Goal: Contribute content: Add original content to the website for others to see

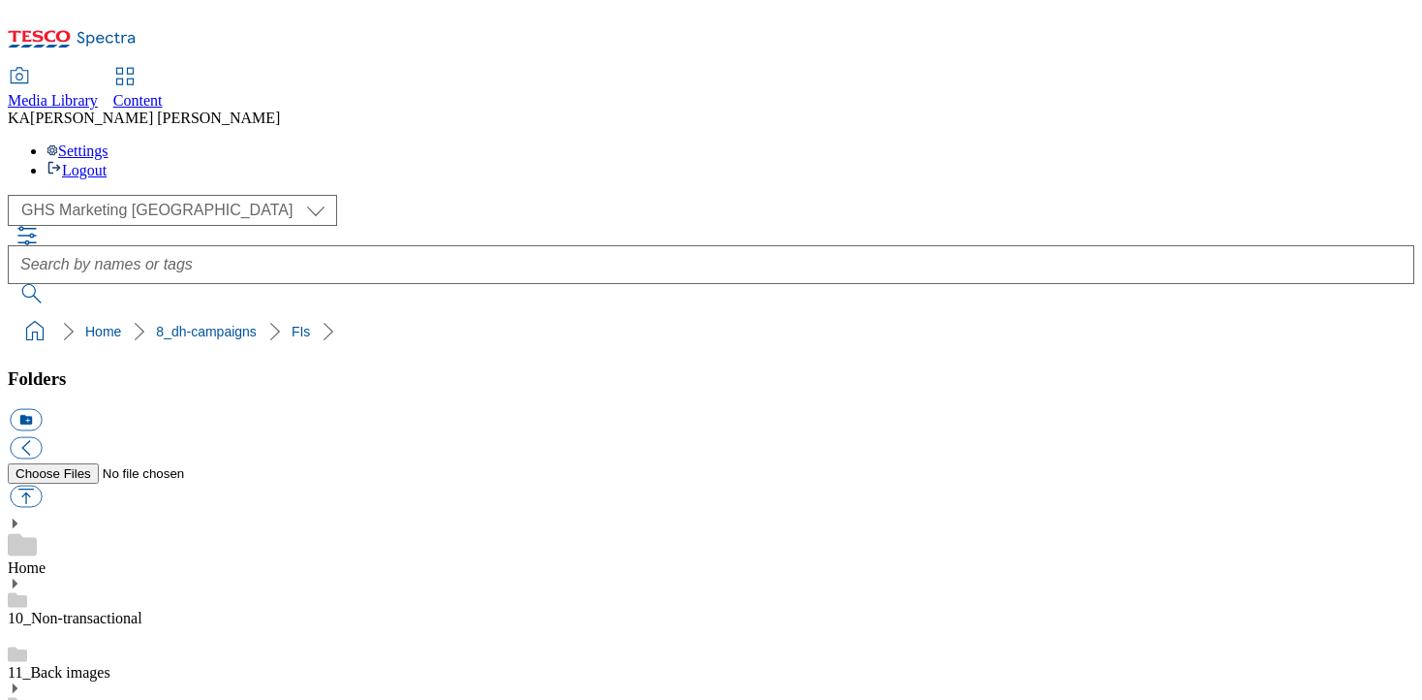
scroll to position [557, 0]
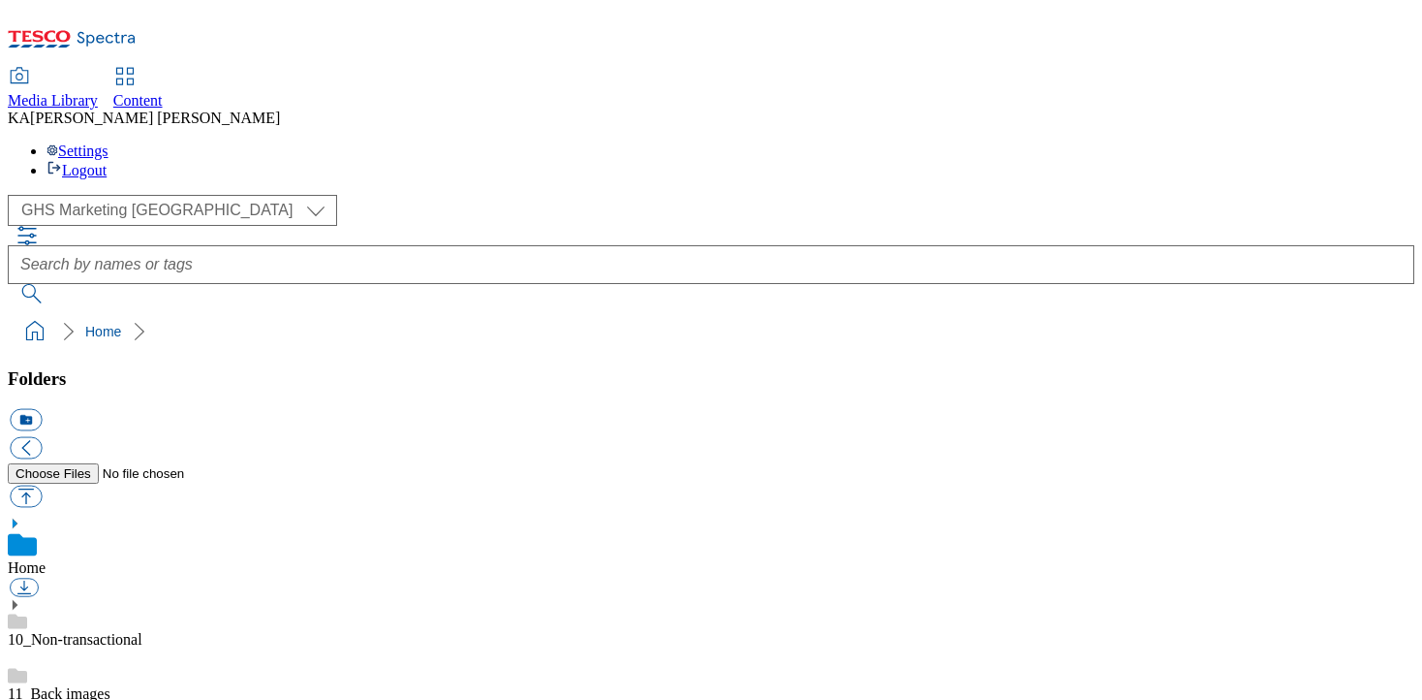
scroll to position [291, 0]
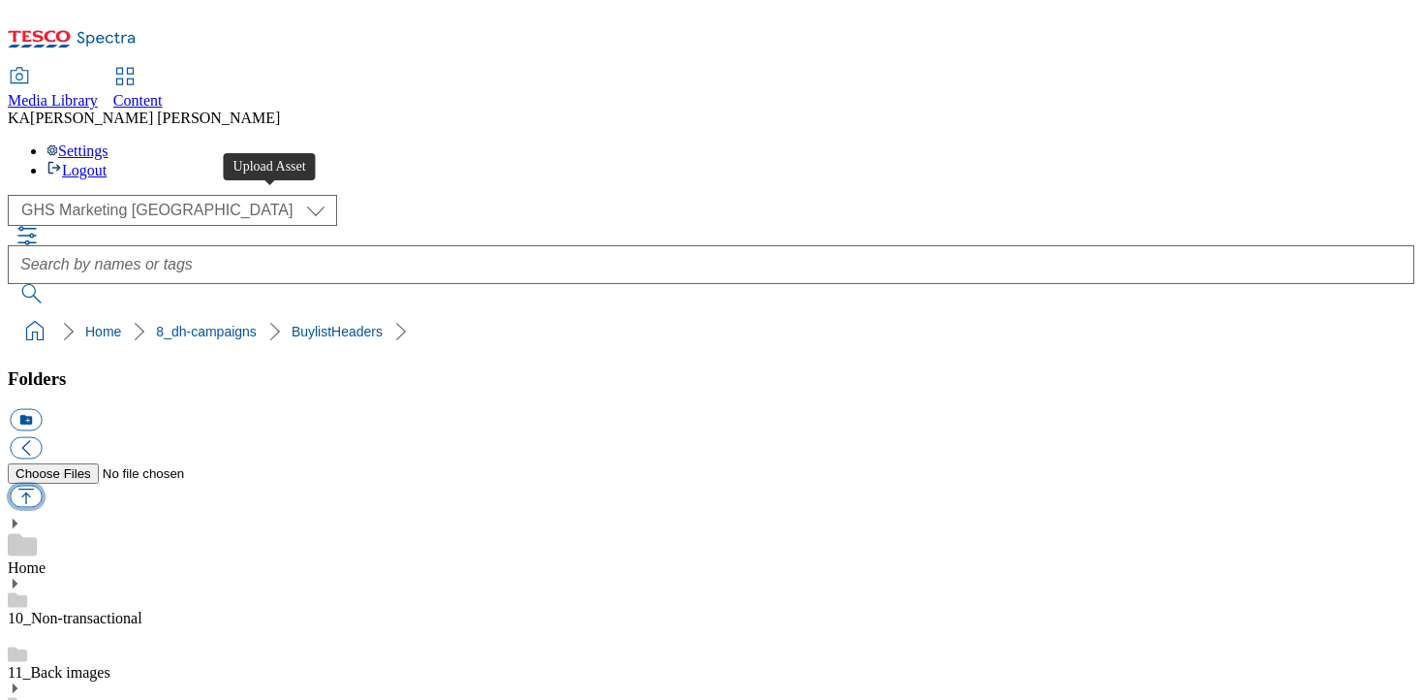
click at [42, 485] on button "button" at bounding box center [26, 496] width 32 height 22
type input "C:\fakepath\1759129967098-ad542394_Kallo_LegoBrand_H_1184x333_V1.jpg"
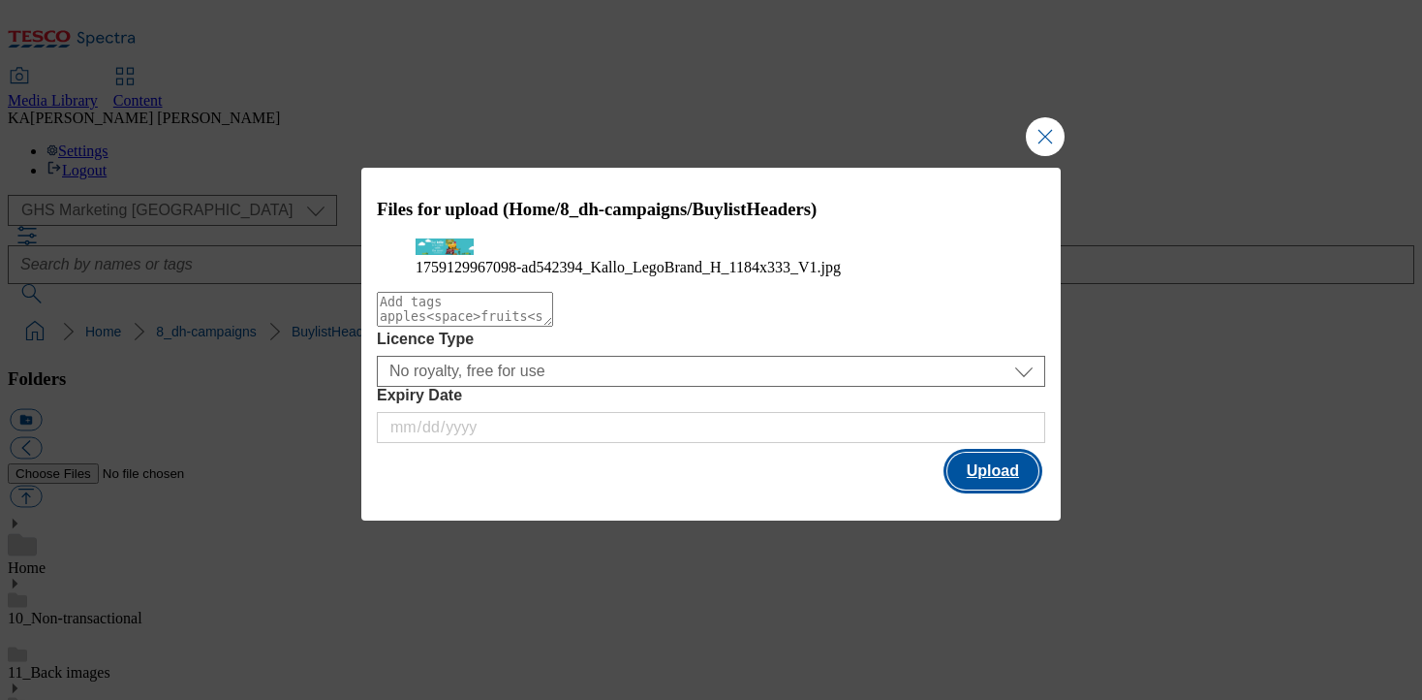
click at [989, 489] on button "Upload" at bounding box center [993, 471] width 91 height 37
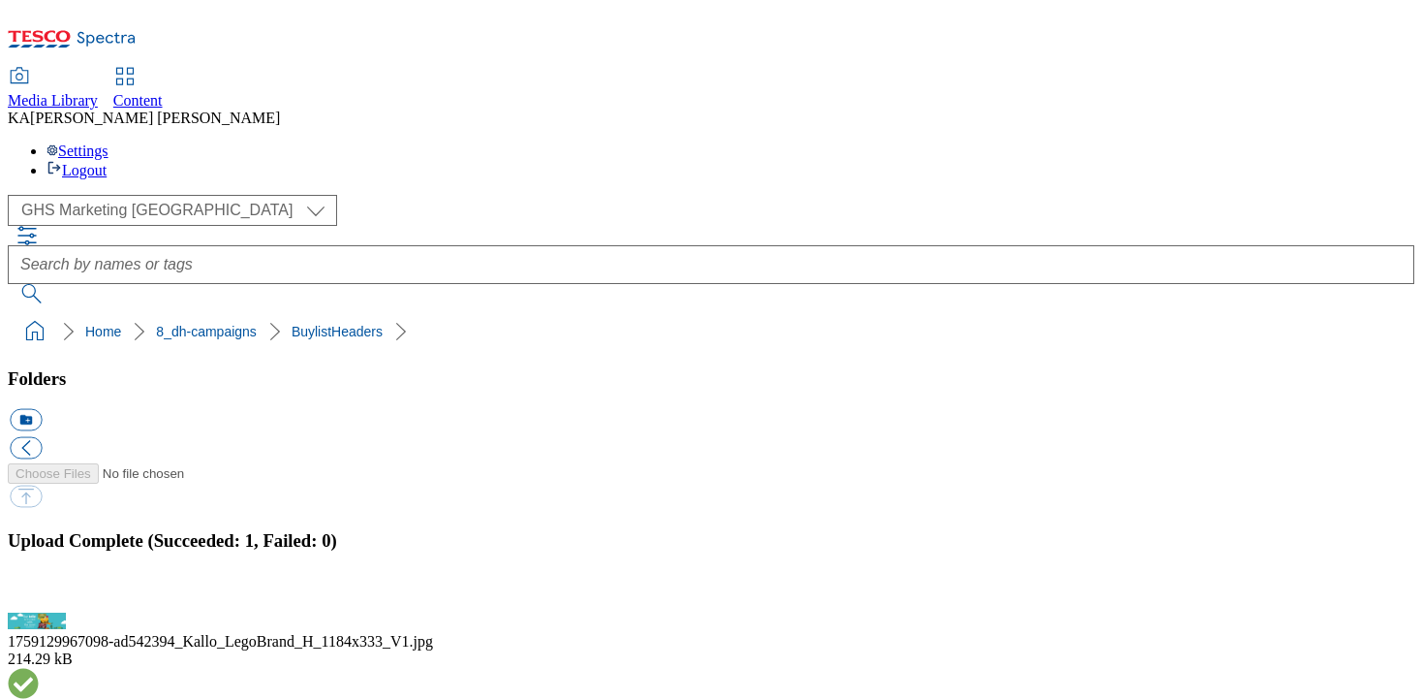
click at [39, 592] on button "button" at bounding box center [24, 601] width 29 height 18
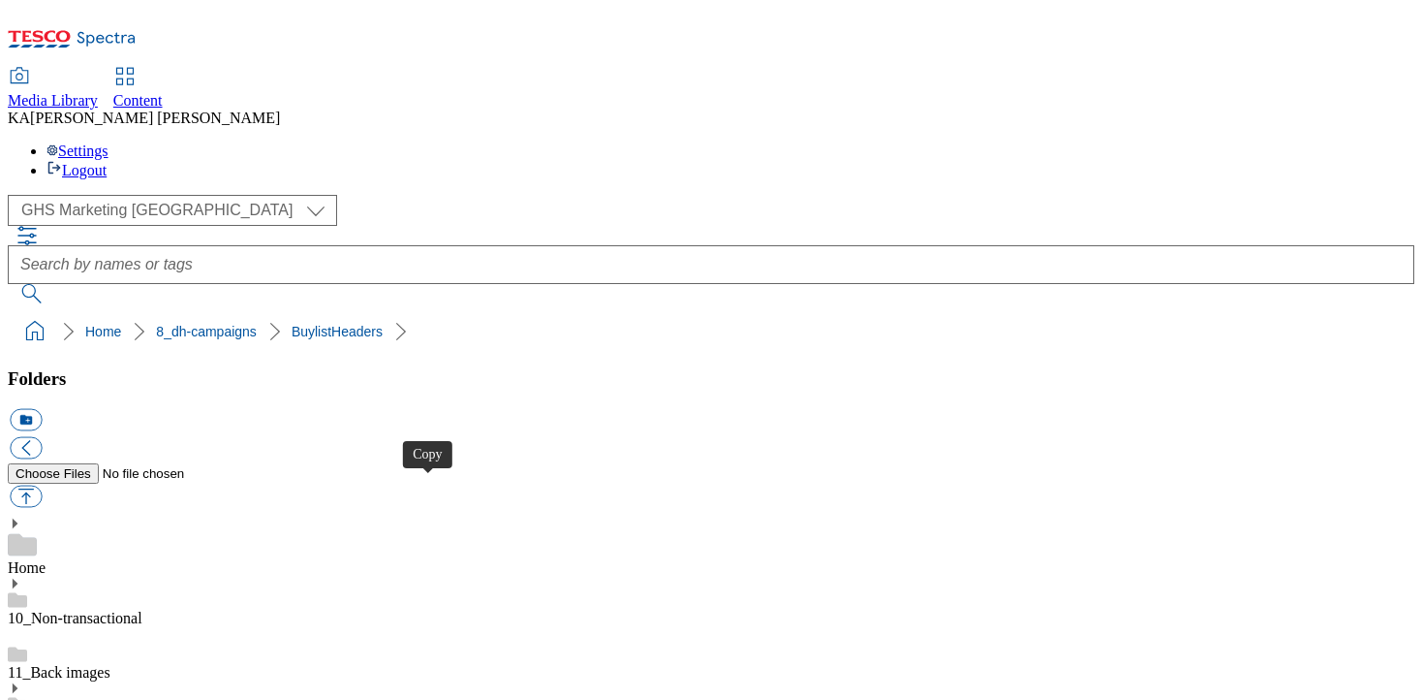
click at [42, 485] on button "button" at bounding box center [26, 496] width 32 height 22
type input "C:\fakepath\1758880020458-ad542215_Princes_Tuna_Chunks_LegoBrand_2560x320_V4.jpg"
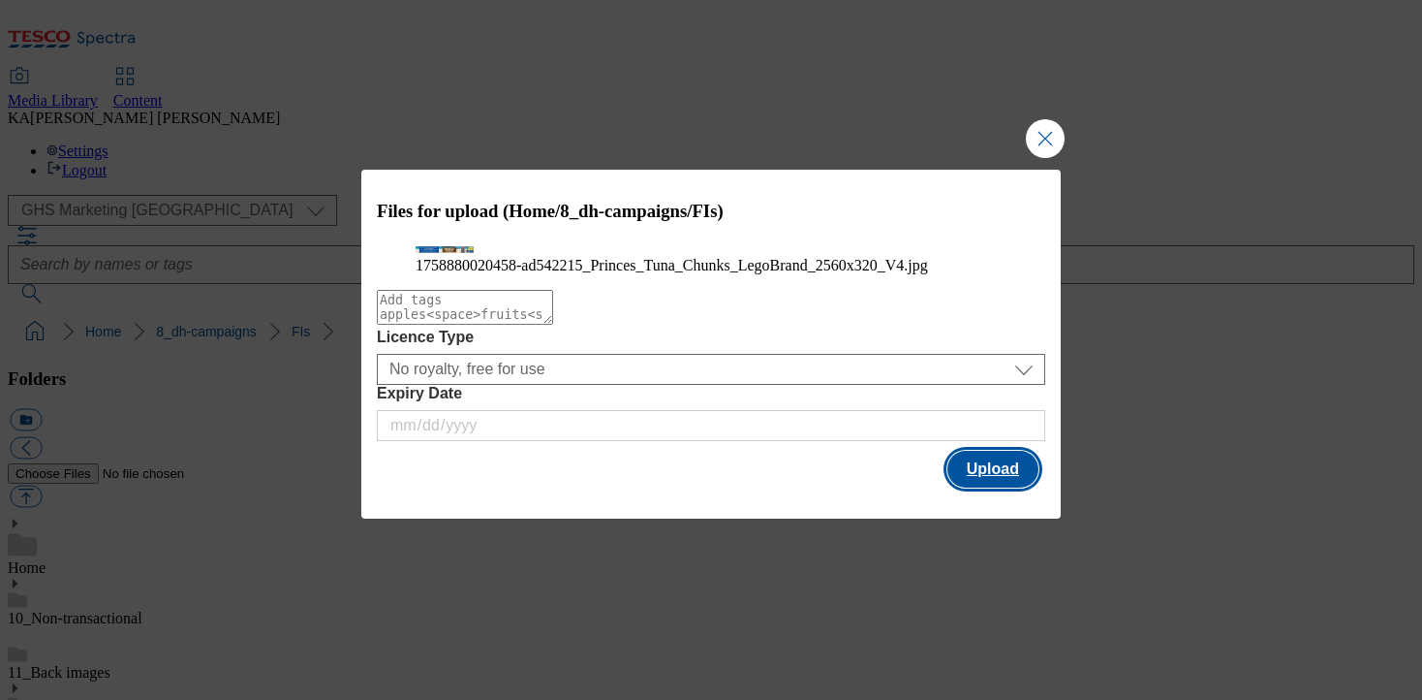
click at [973, 487] on button "Upload" at bounding box center [993, 469] width 91 height 37
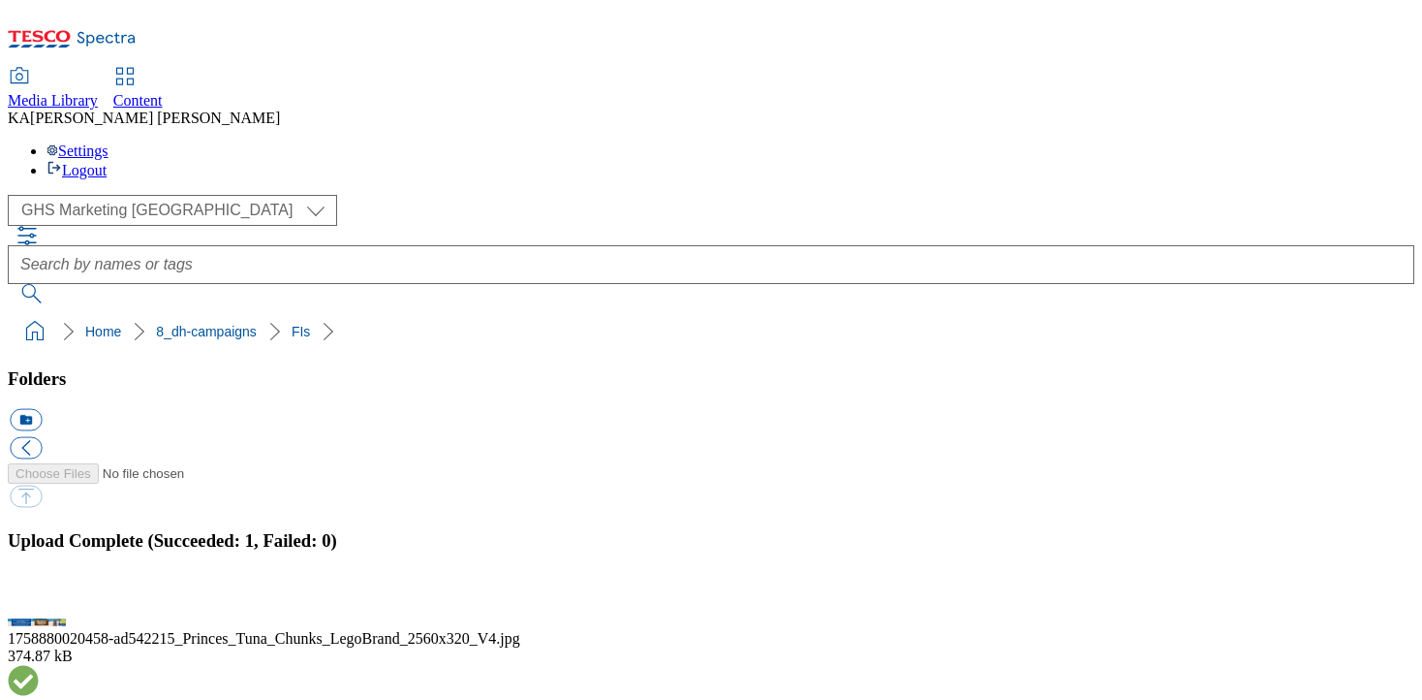
click at [39, 592] on button "button" at bounding box center [24, 601] width 29 height 18
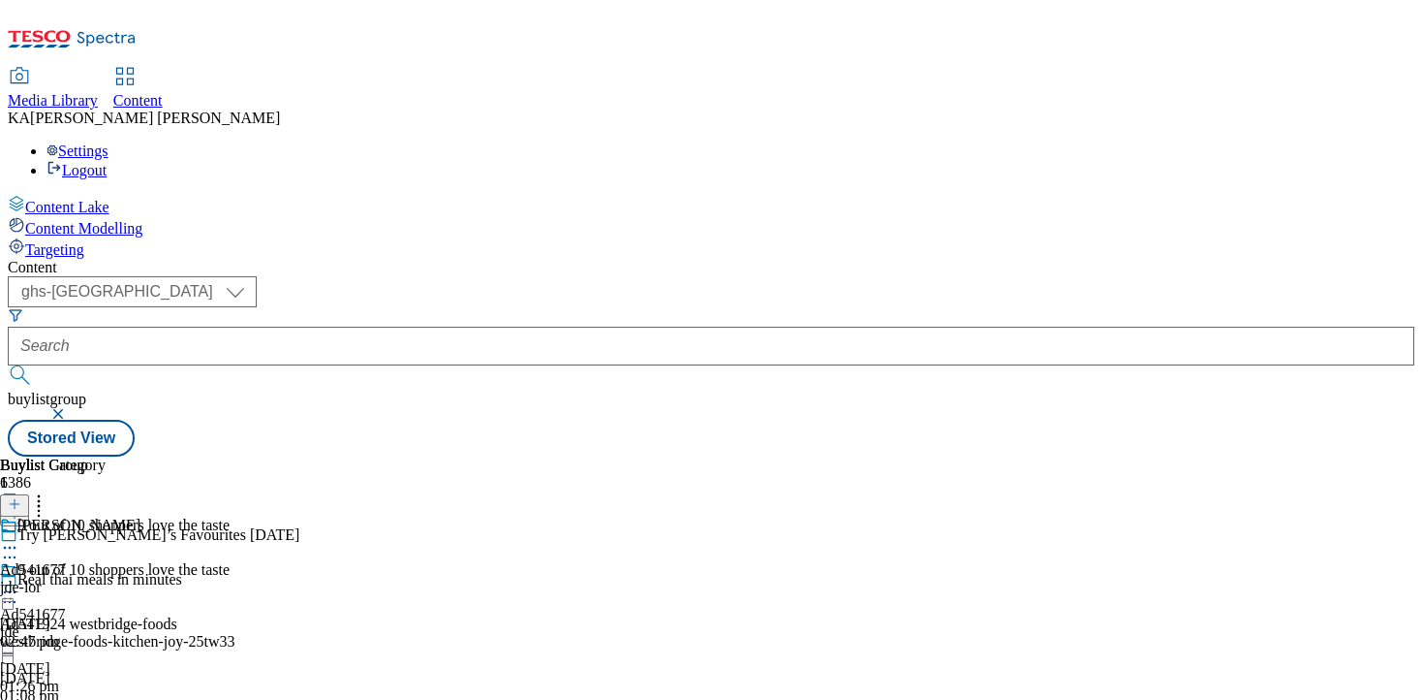
select select "ghs-[GEOGRAPHIC_DATA]"
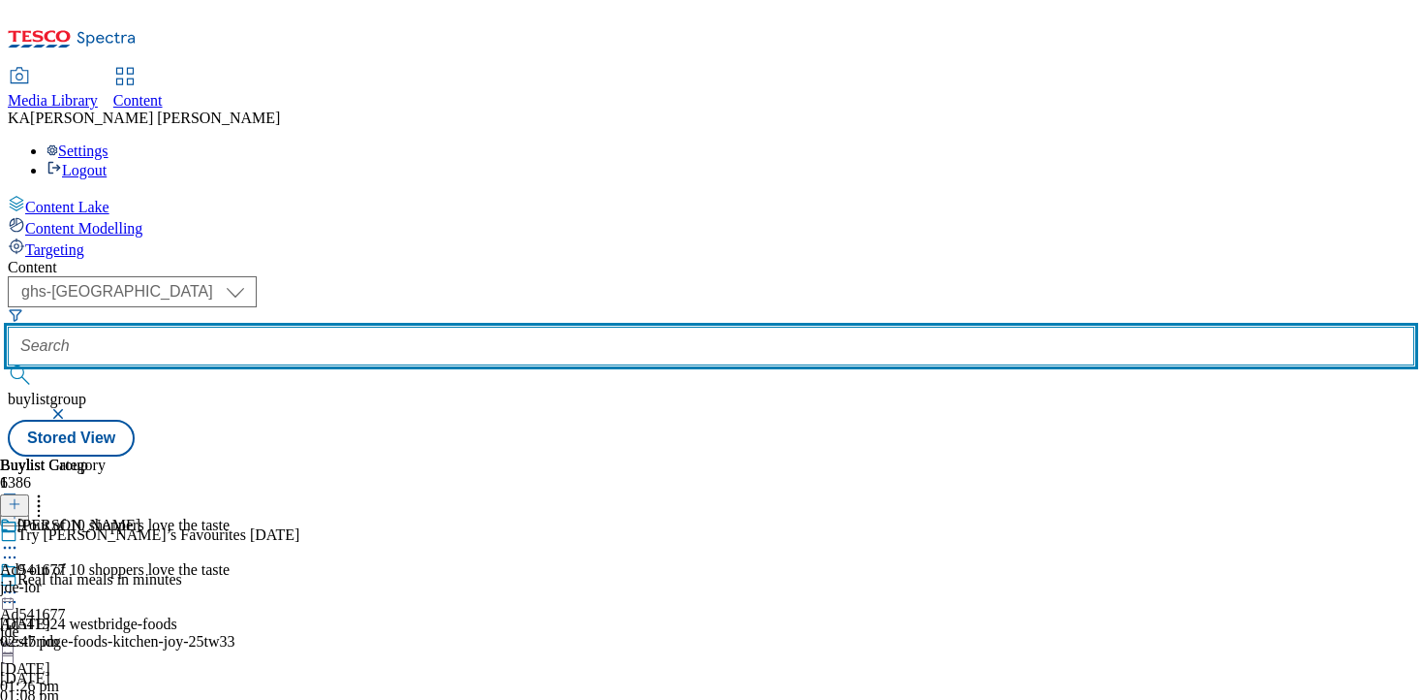
click at [425, 327] on input "text" at bounding box center [711, 346] width 1407 height 39
paste input "kallo-foods-organic-25tw32"
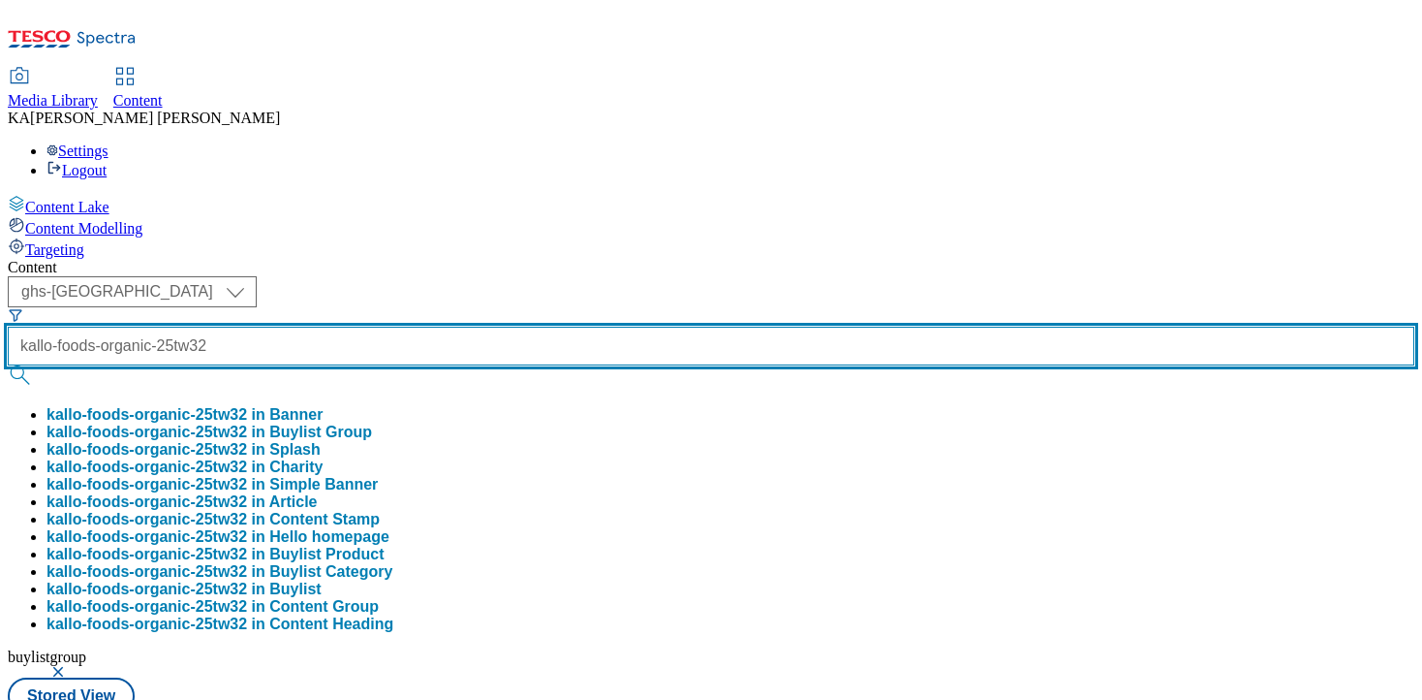
type input "kallo-foods-organic-25tw32"
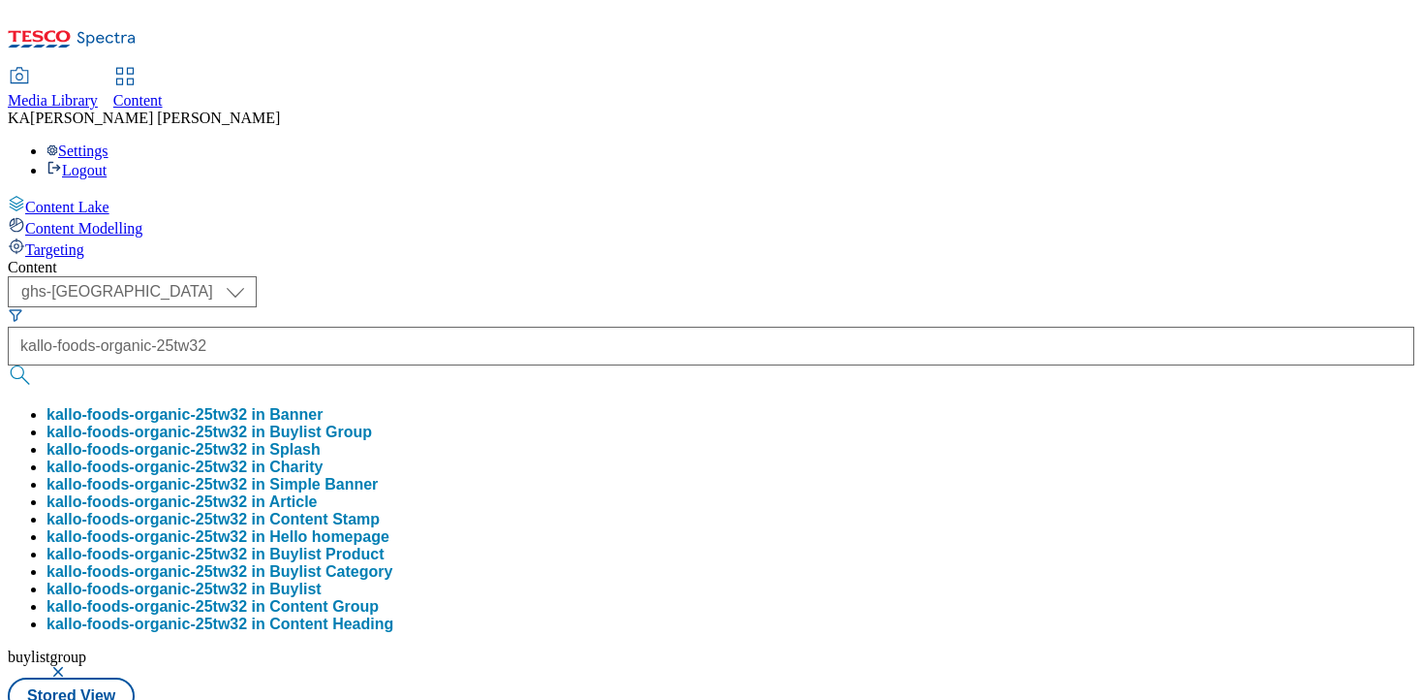
scroll to position [0, 0]
click at [372, 423] on button "kallo-foods-organic-25tw32 in Buylist Group" at bounding box center [210, 431] width 326 height 17
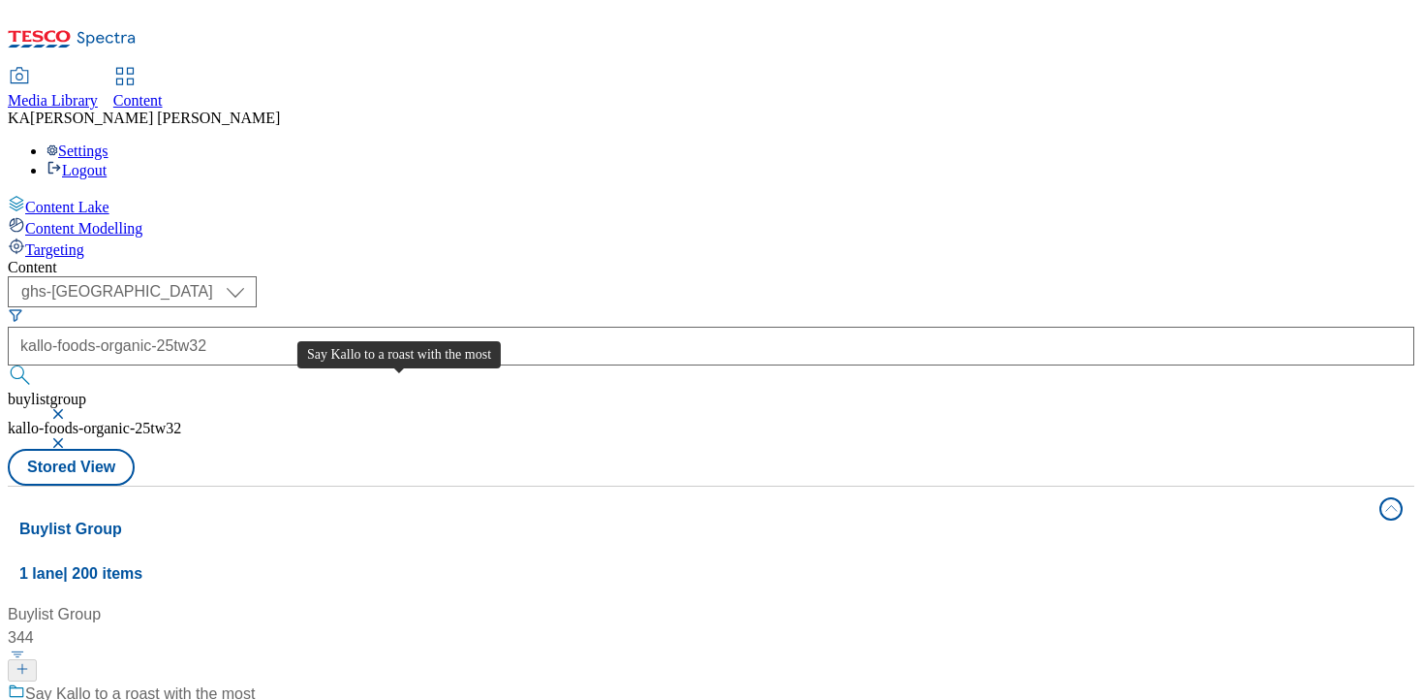
click at [255, 682] on div "Say Kallo to a roast with the most" at bounding box center [140, 693] width 230 height 23
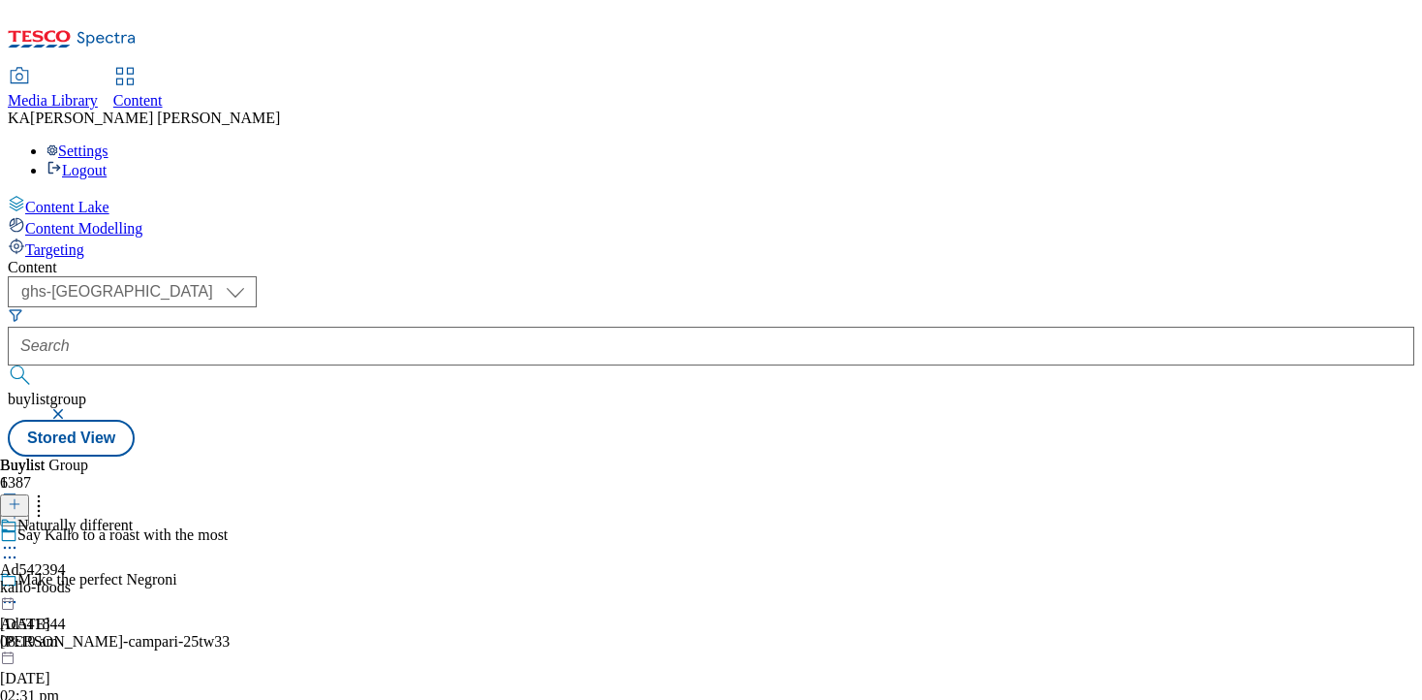
click at [19, 538] on icon at bounding box center [9, 547] width 19 height 19
click at [82, 581] on span "Edit" at bounding box center [71, 588] width 22 height 15
select select "tactical"
select select "supplier funded short term 1-3 weeks"
select select "dunnhumby"
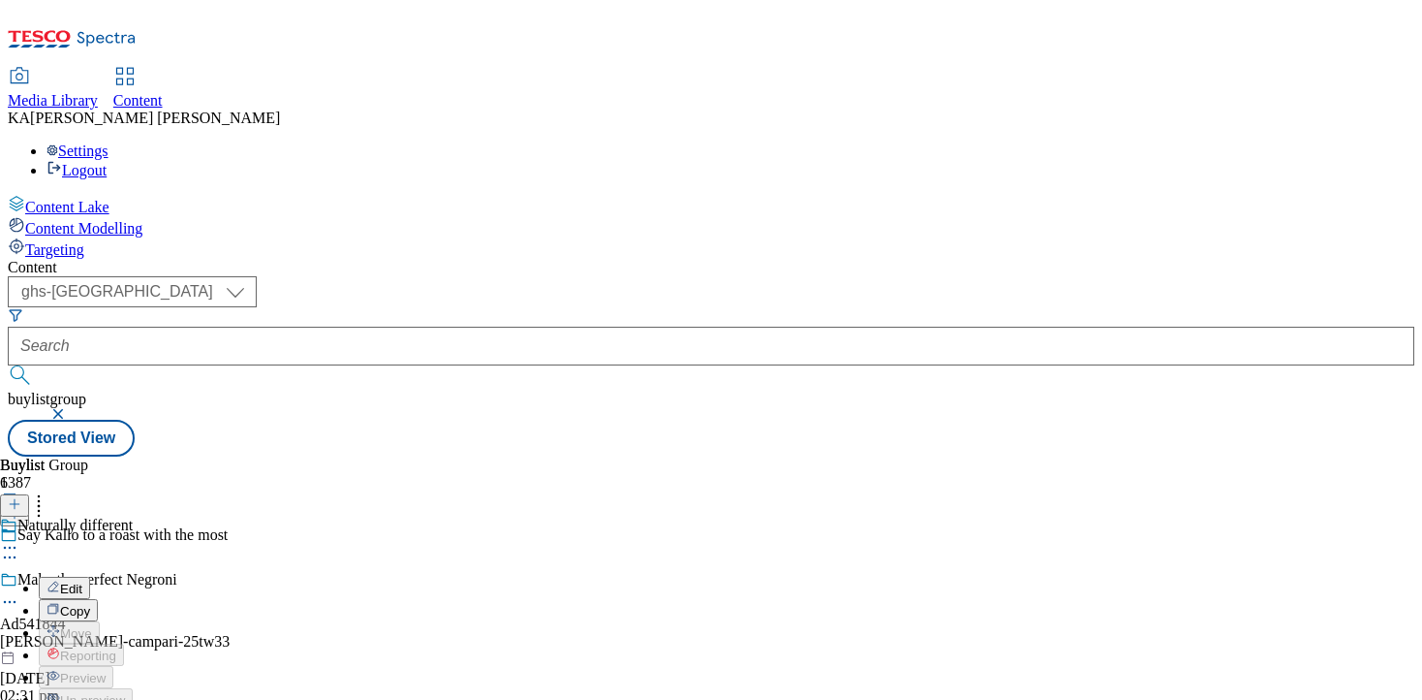
select select "Banner"
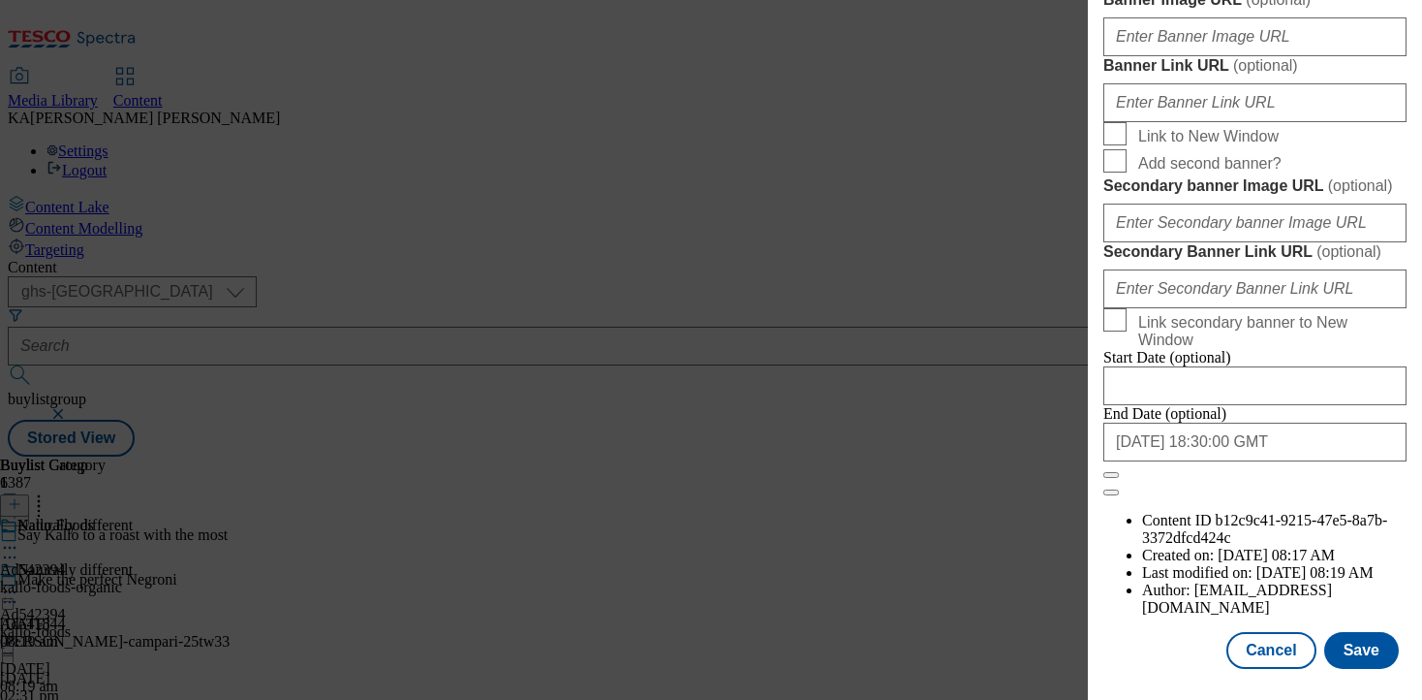
scroll to position [1822, 0]
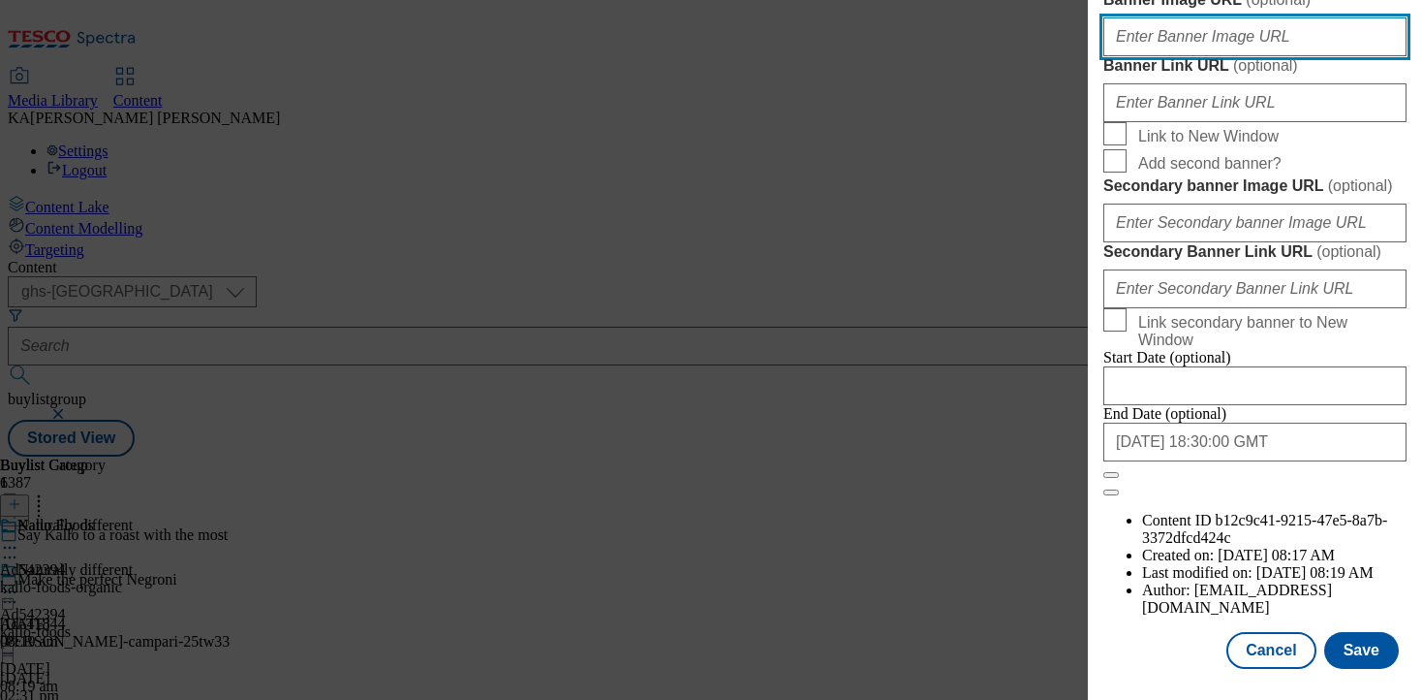
click at [1141, 56] on input "Banner Image URL ( optional )" at bounding box center [1255, 36] width 303 height 39
paste input "[URL][DOMAIN_NAME]"
type input "[URL][DOMAIN_NAME]"
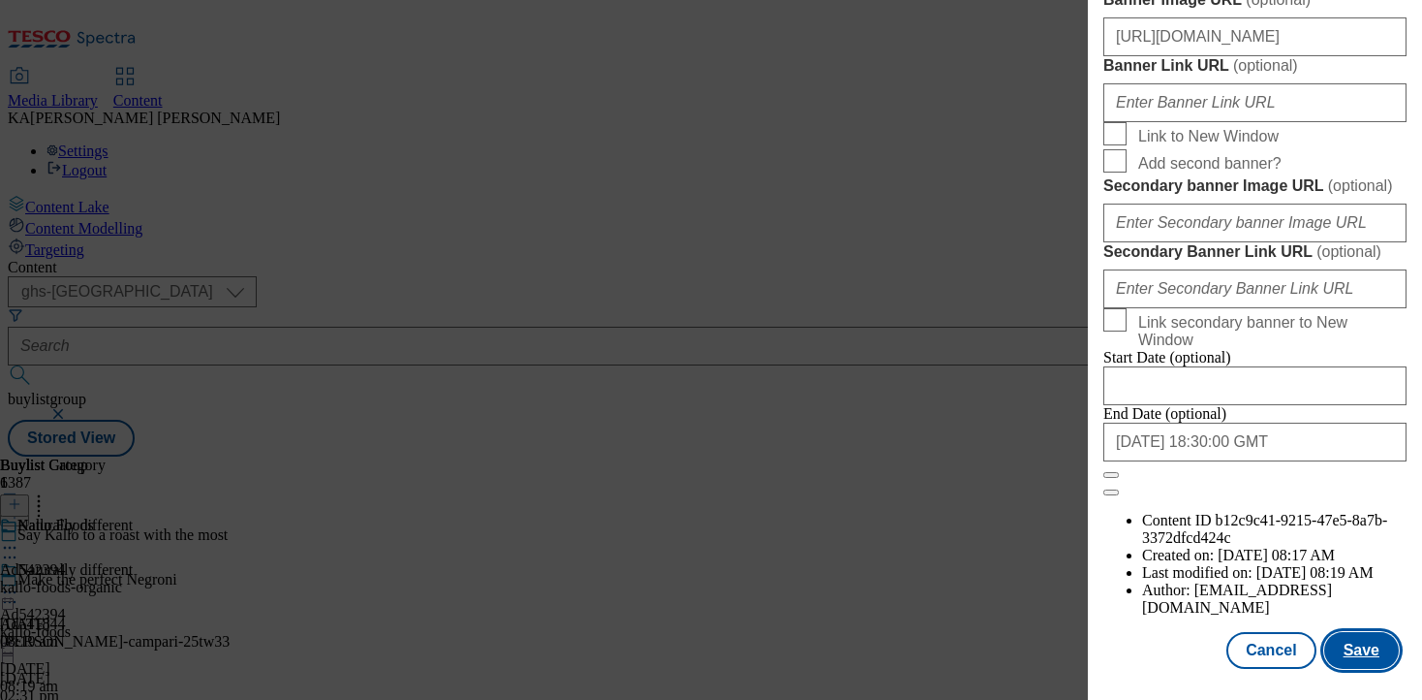
click at [1351, 650] on button "Save" at bounding box center [1362, 650] width 75 height 37
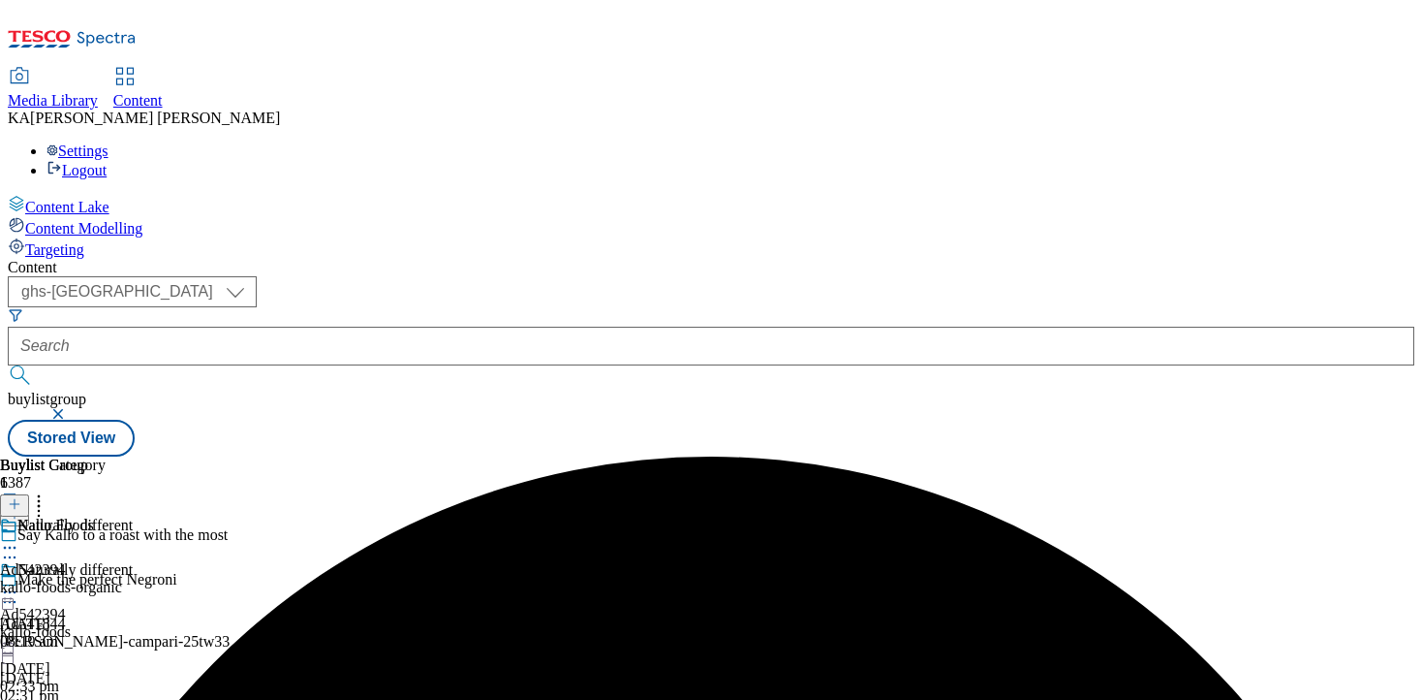
click at [19, 582] on icon at bounding box center [9, 591] width 19 height 19
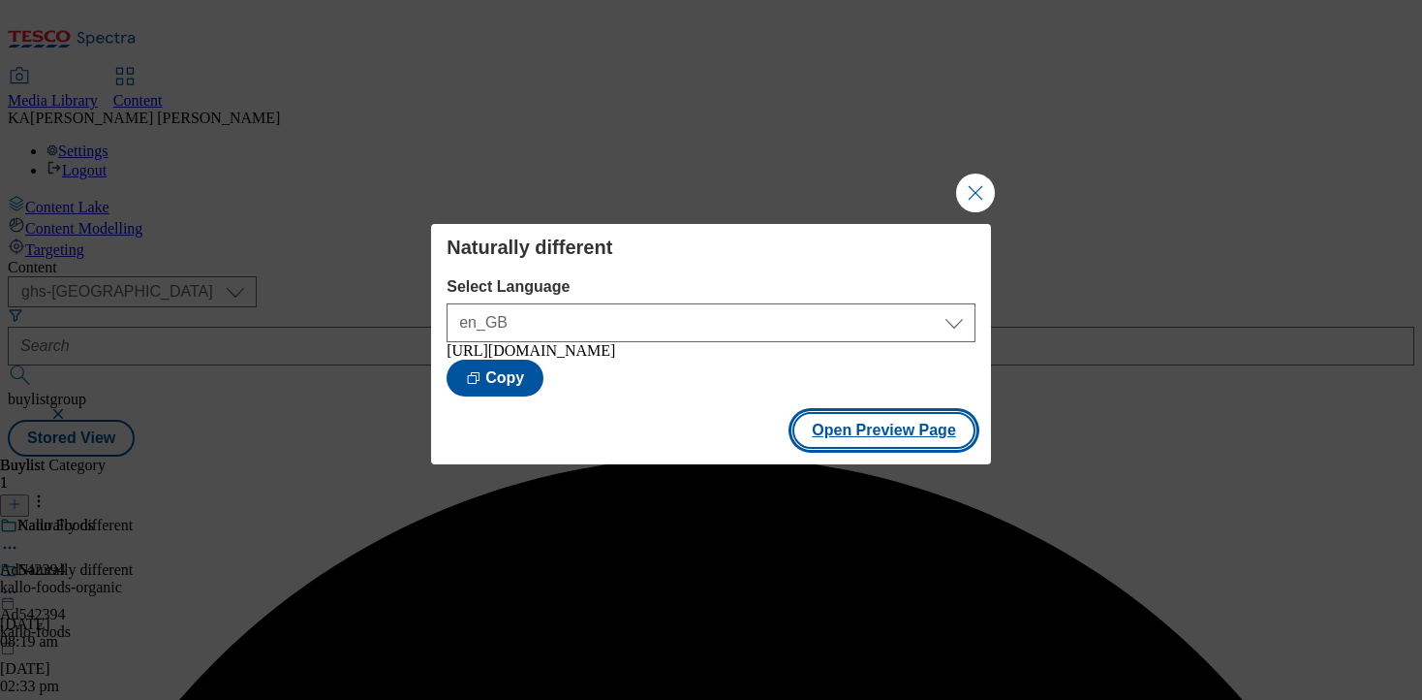
click at [818, 447] on button "Open Preview Page" at bounding box center [884, 430] width 183 height 37
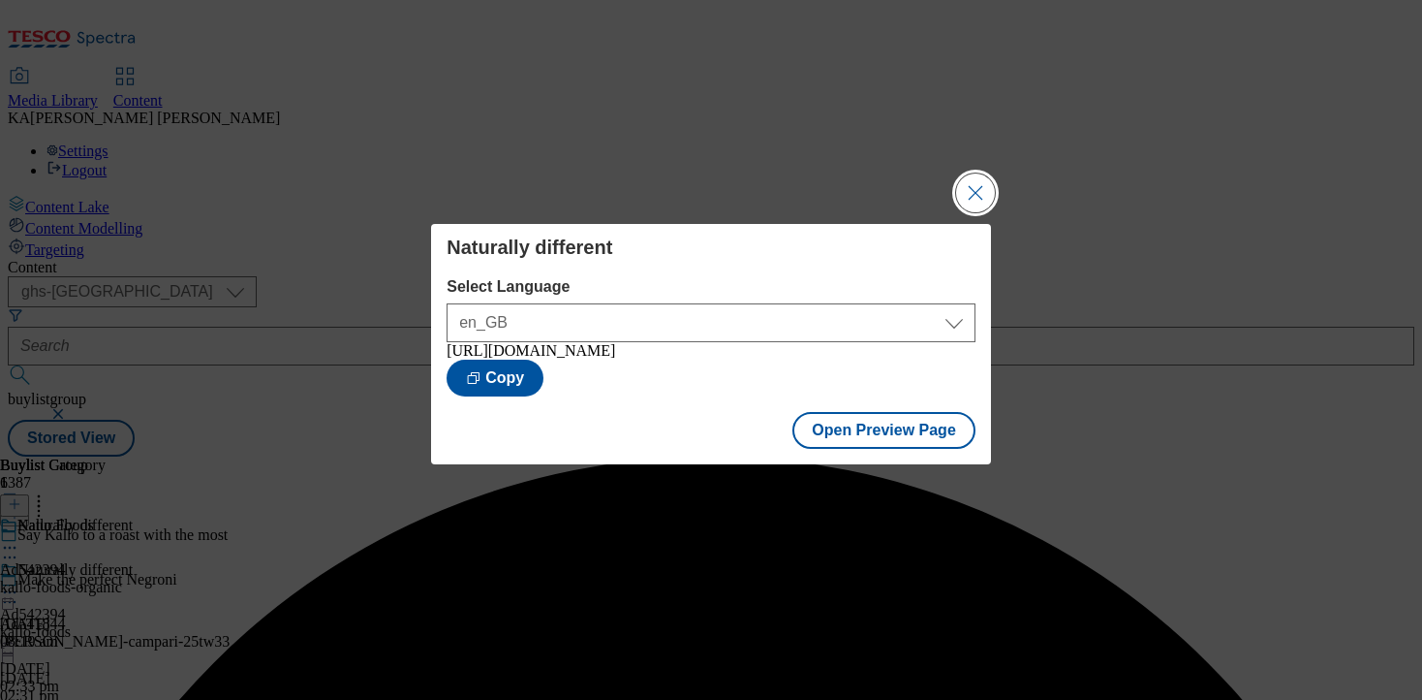
click at [965, 177] on button "Close Modal" at bounding box center [975, 192] width 39 height 39
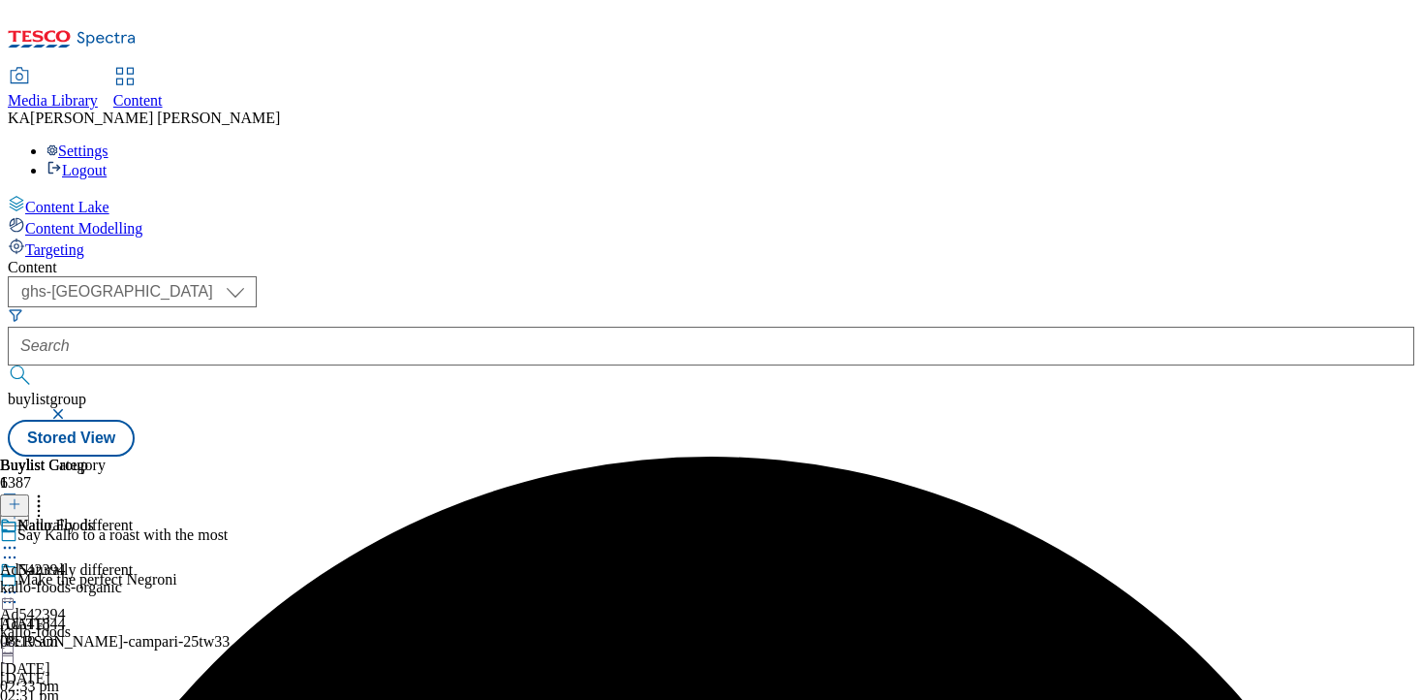
click at [19, 582] on icon at bounding box center [9, 591] width 19 height 19
